Goal: Register for event/course

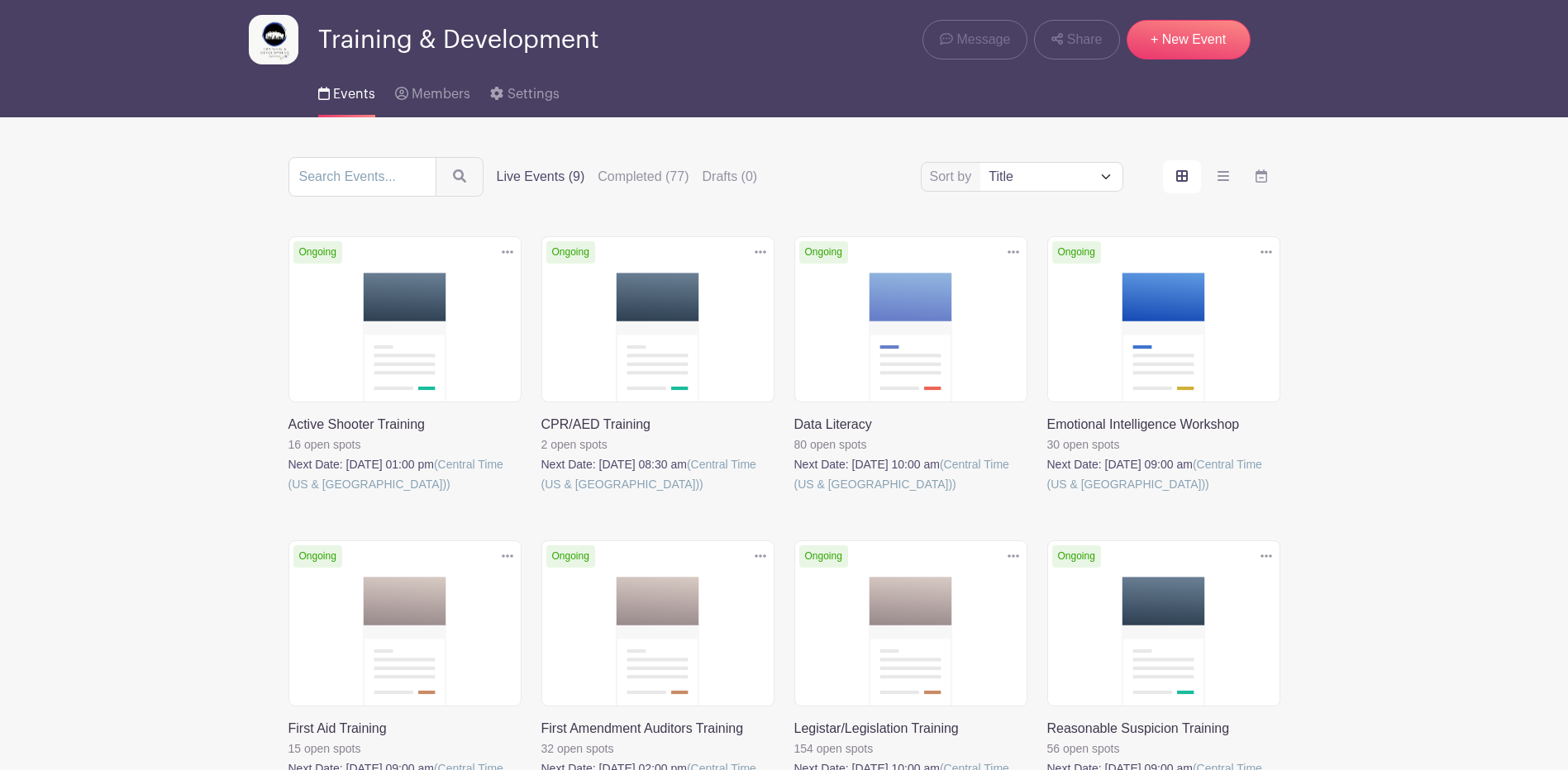
scroll to position [248, 0]
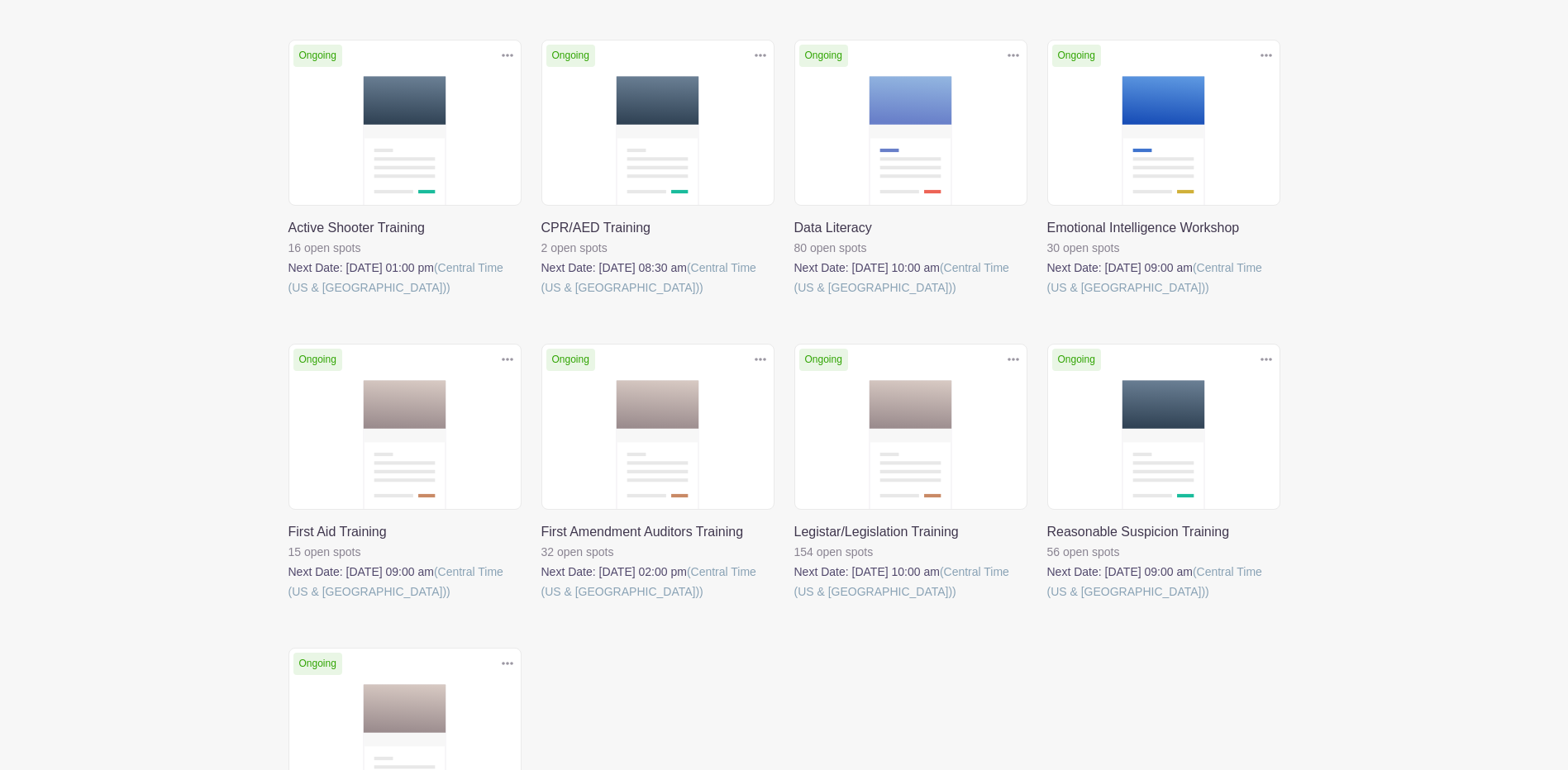
click at [1047, 298] on link at bounding box center [1047, 298] width 0 height 0
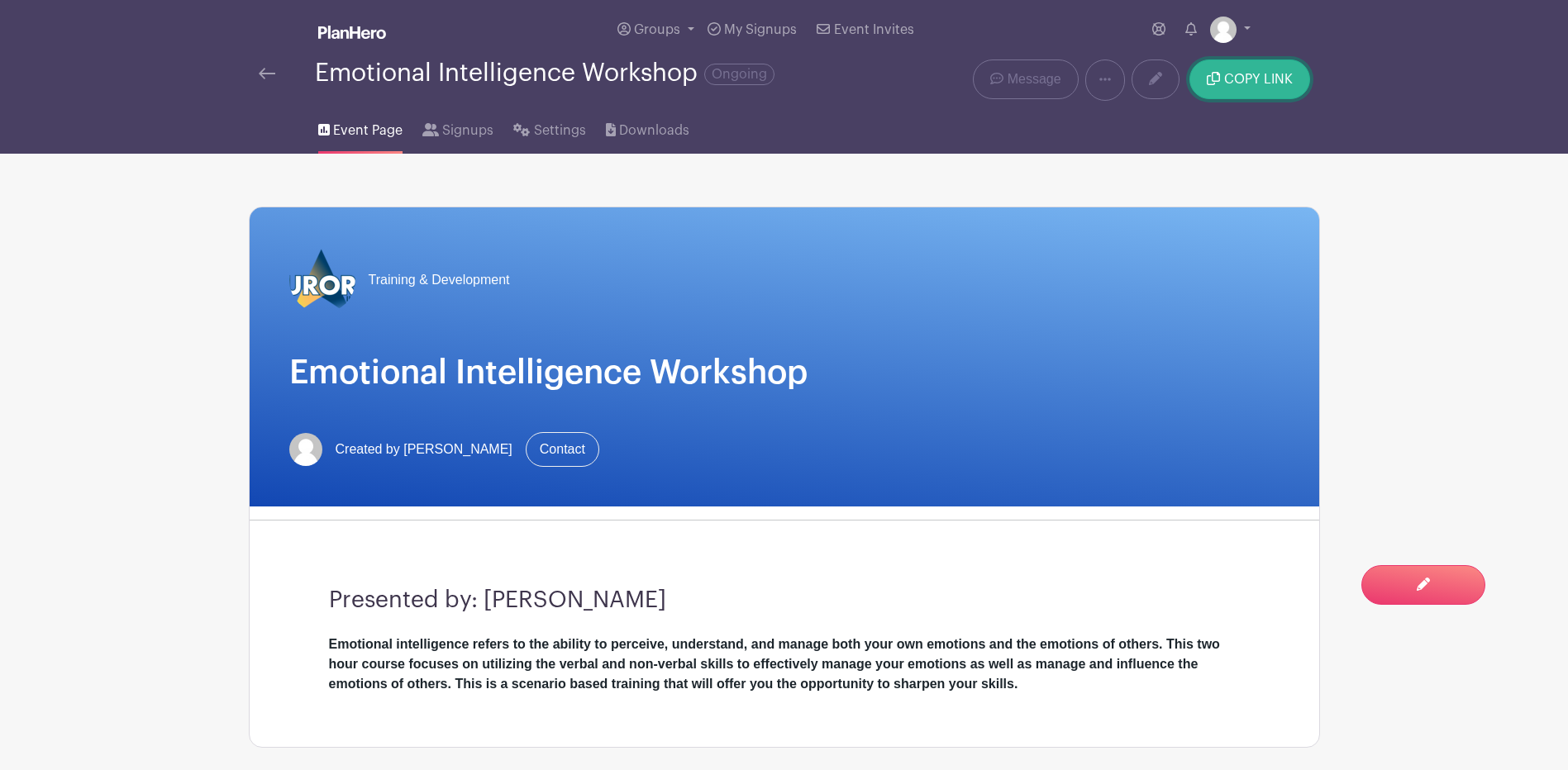
drag, startPoint x: 1217, startPoint y: 82, endPoint x: 1226, endPoint y: 88, distance: 10.8
click at [1218, 82] on icon "submit" at bounding box center [1213, 79] width 13 height 13
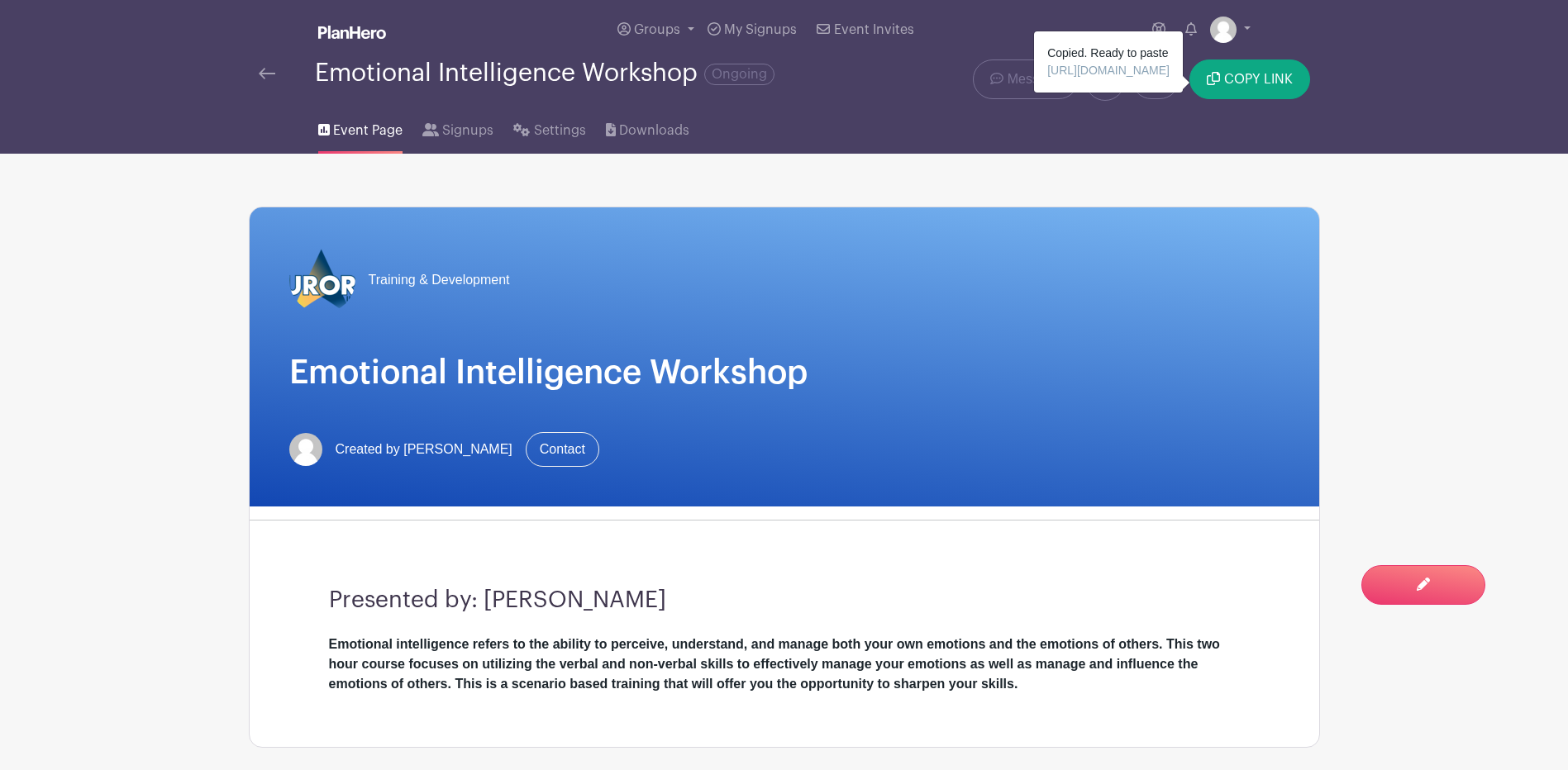
click at [277, 75] on div at bounding box center [287, 73] width 56 height 19
click at [269, 73] on img at bounding box center [267, 73] width 17 height 12
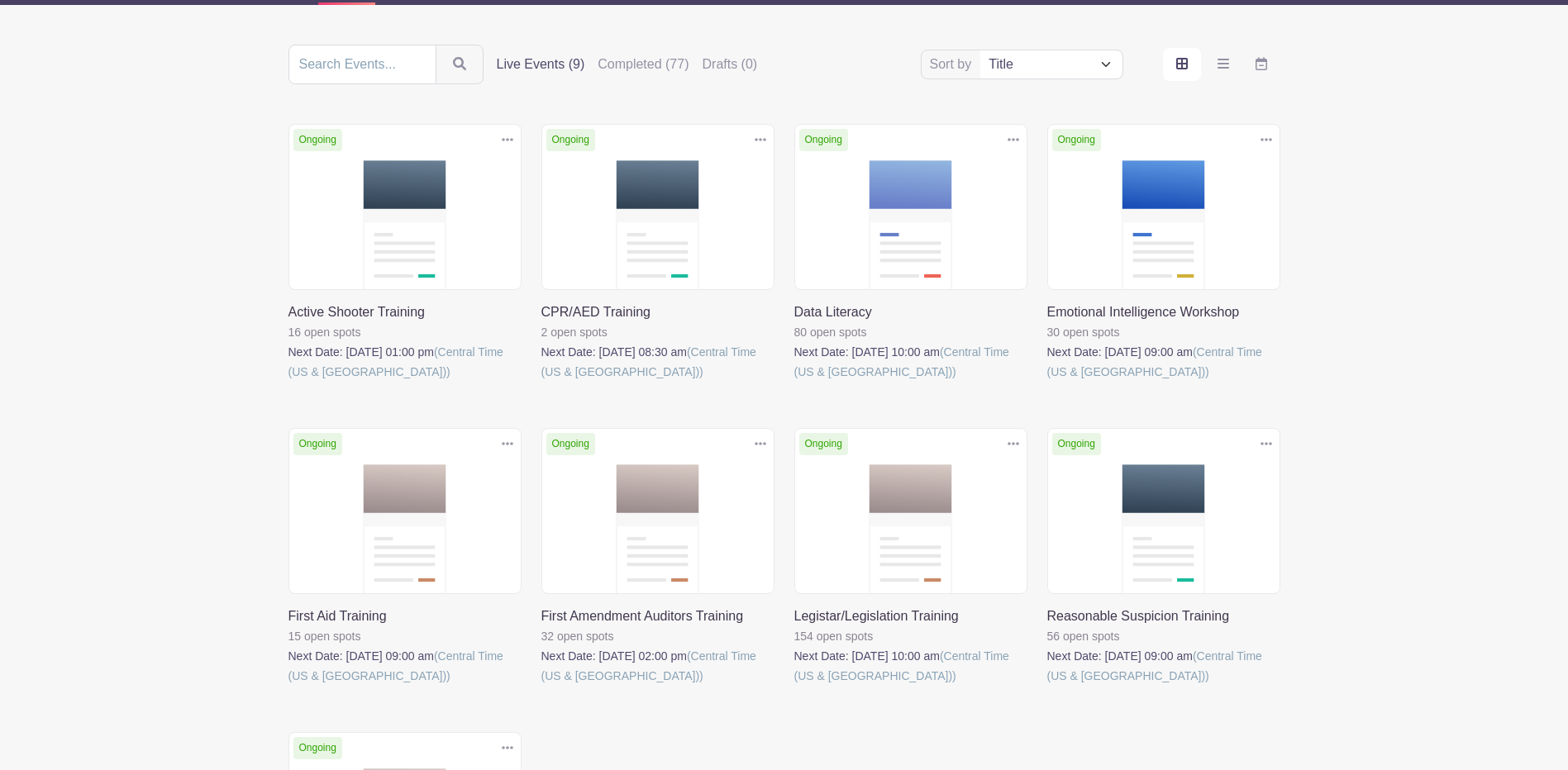
scroll to position [165, 0]
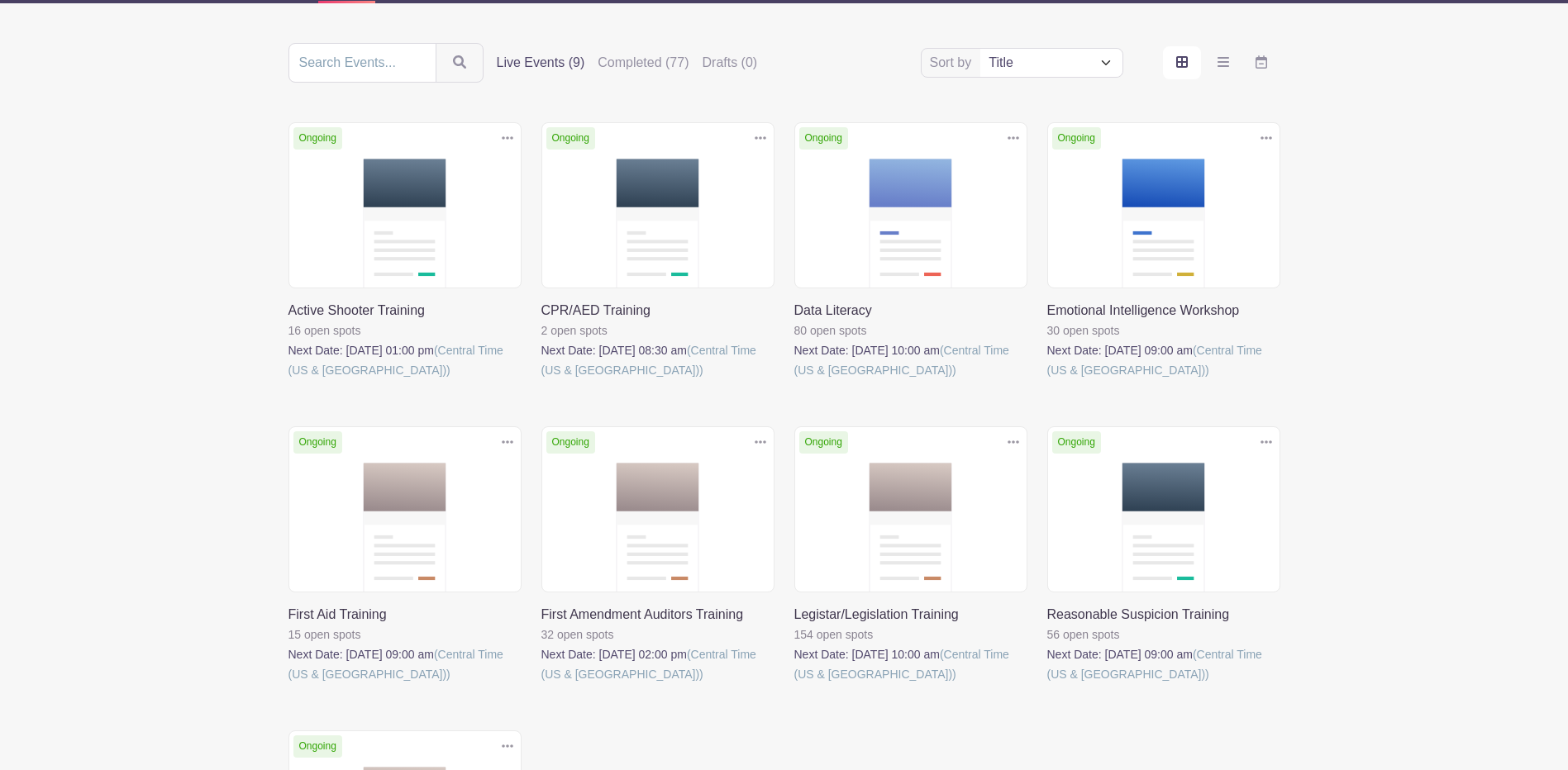
click at [542, 380] on link at bounding box center [542, 380] width 0 height 0
